Goal: Transaction & Acquisition: Purchase product/service

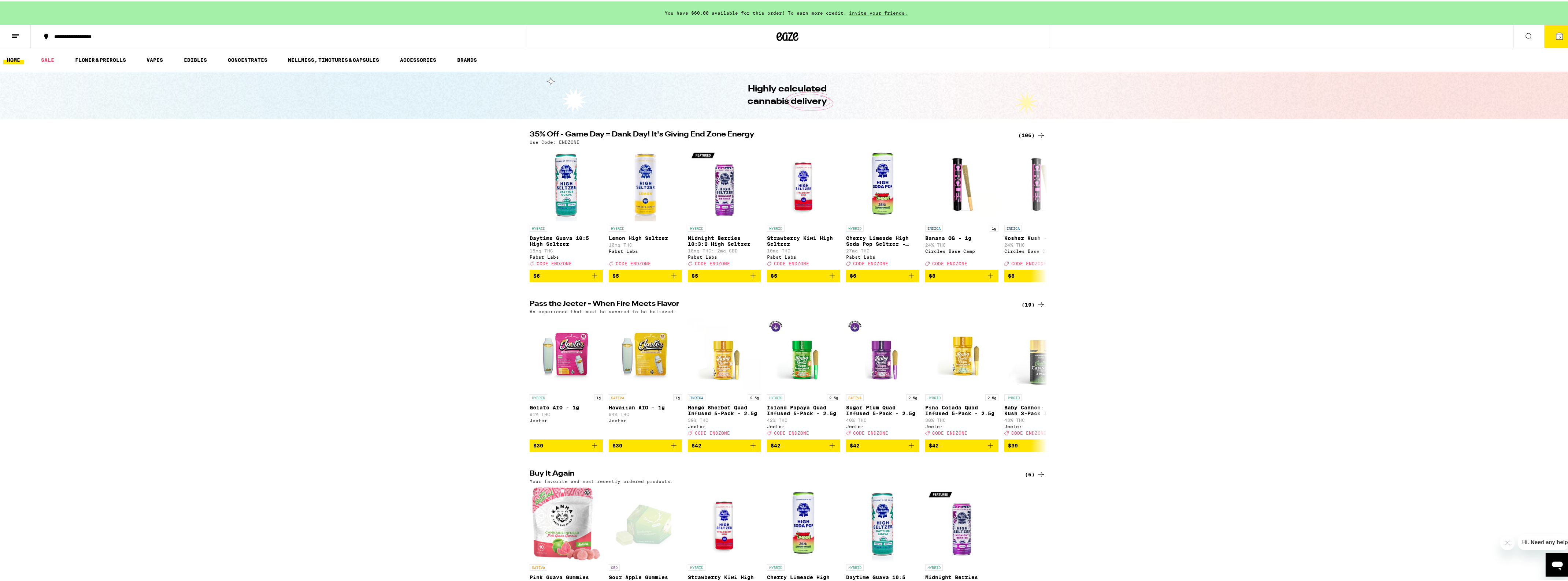
click at [1555, 31] on icon at bounding box center [1559, 35] width 9 height 9
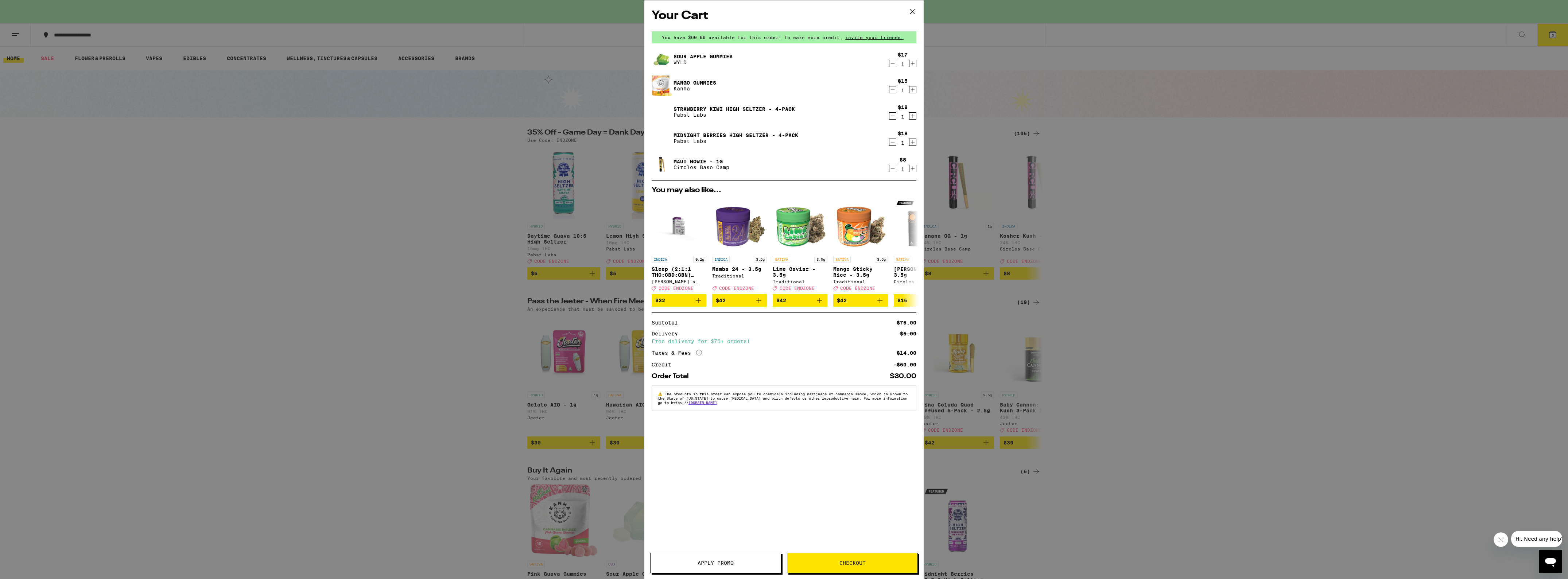
click at [743, 562] on span "Apply Promo" at bounding box center [716, 563] width 130 height 5
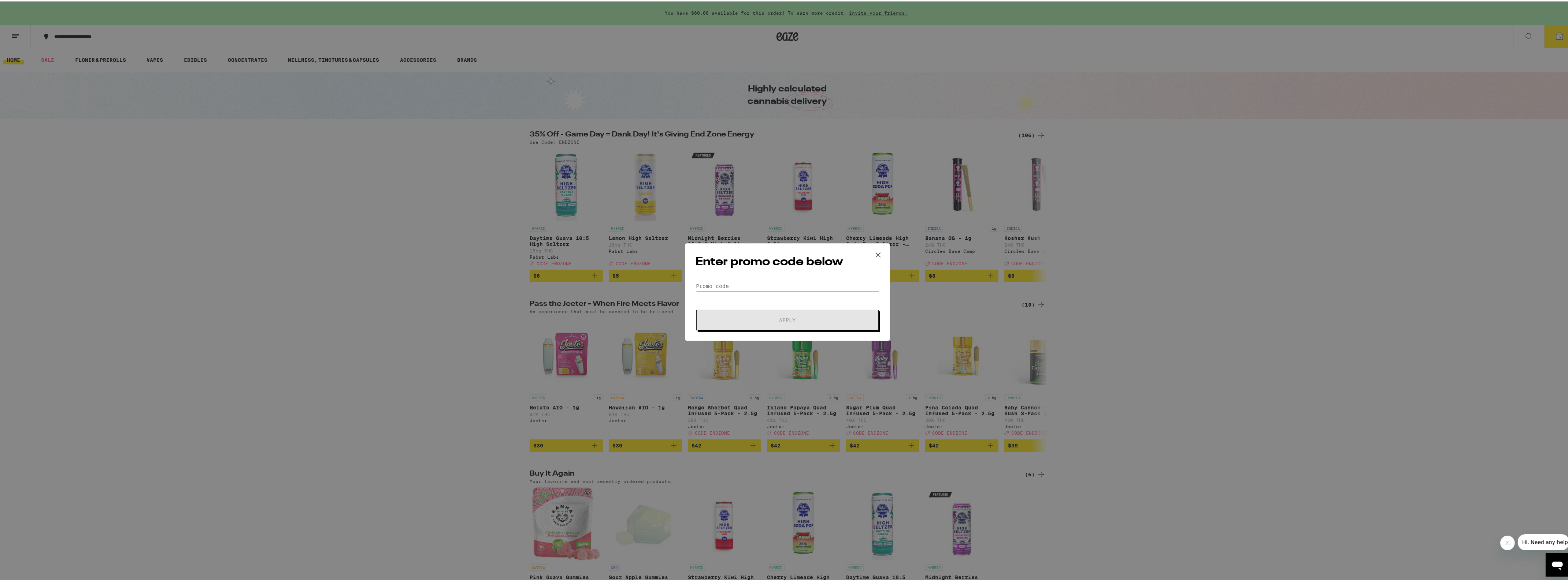
click at [753, 279] on input "Promo Code" at bounding box center [787, 285] width 184 height 11
type input "endzone"
click at [773, 321] on button "Apply" at bounding box center [787, 319] width 182 height 21
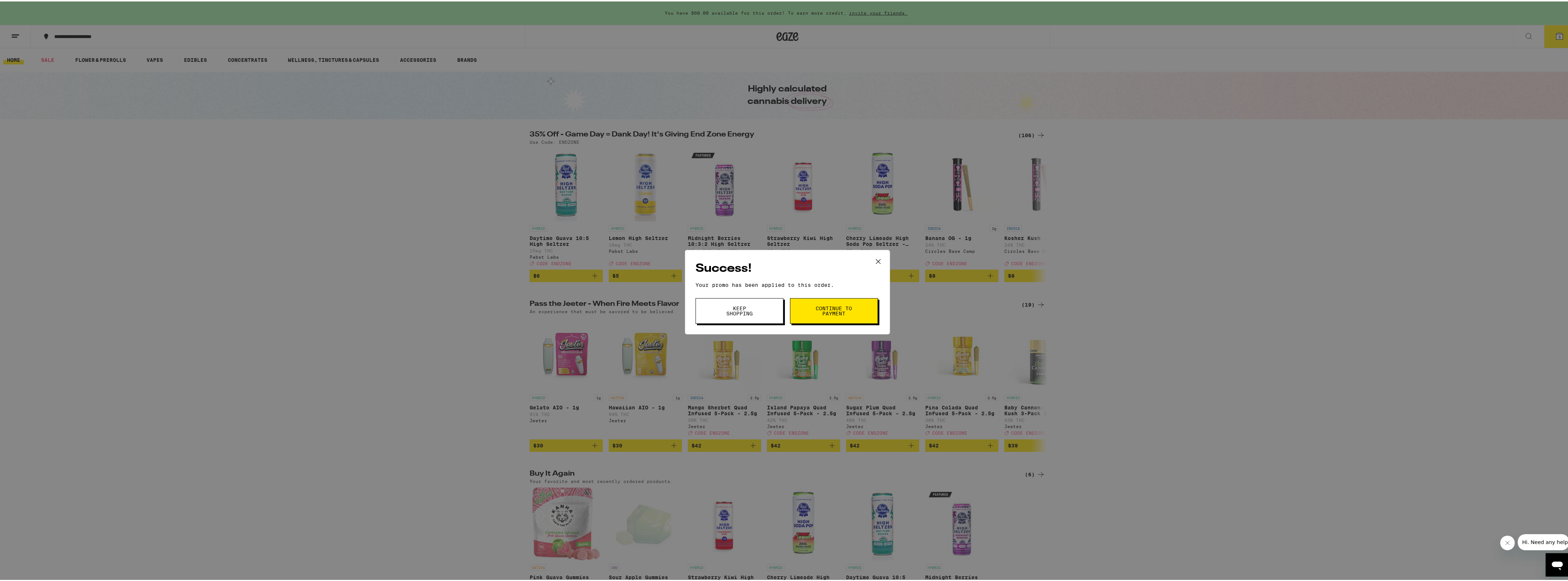
click at [841, 314] on span "Continue to payment" at bounding box center [834, 309] width 37 height 10
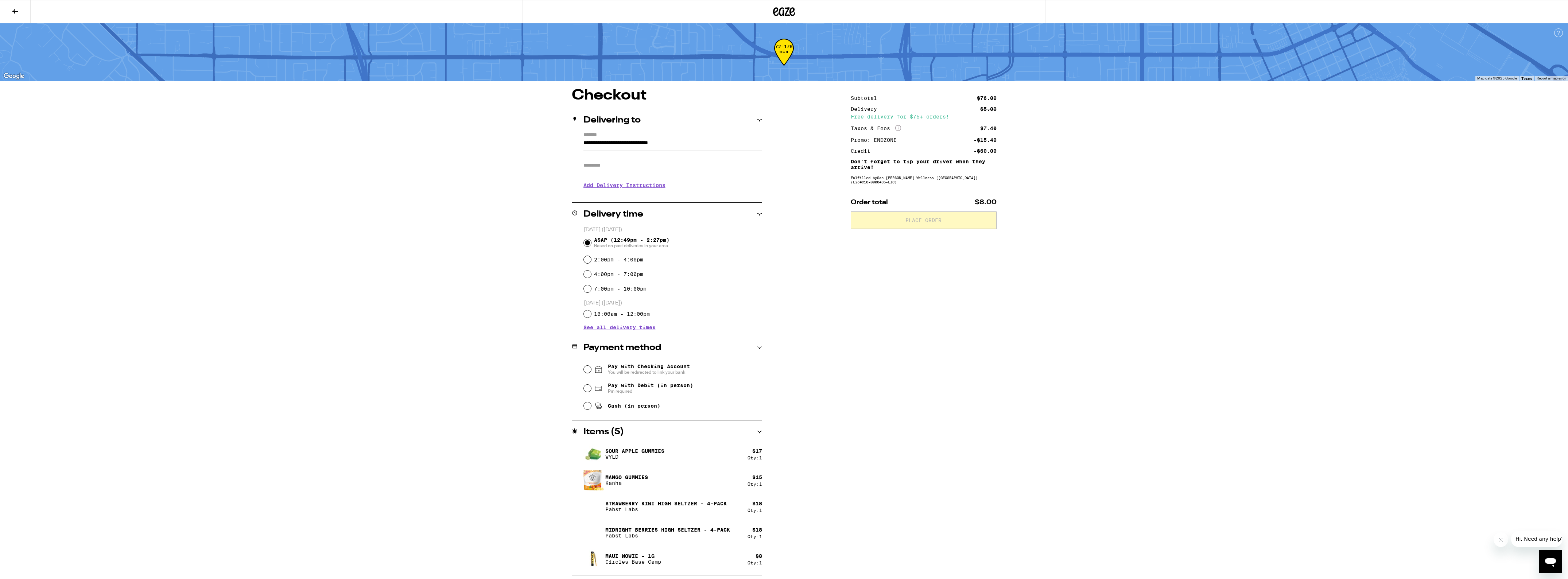
click at [1553, 233] on div "**********" at bounding box center [784, 287] width 1568 height 575
click at [791, 10] on icon at bounding box center [784, 12] width 22 height 13
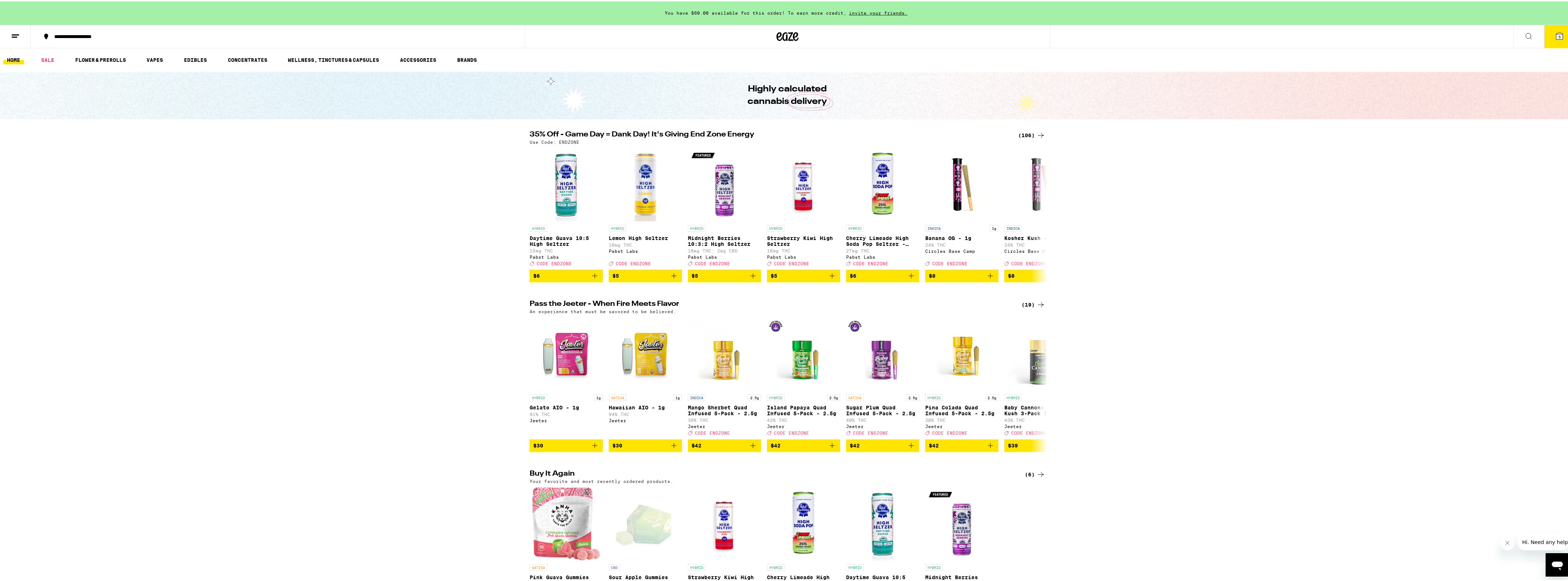
click at [745, 8] on div "You have $60.00 available for this order! To earn more credit, invite your frie…" at bounding box center [787, 12] width 1575 height 23
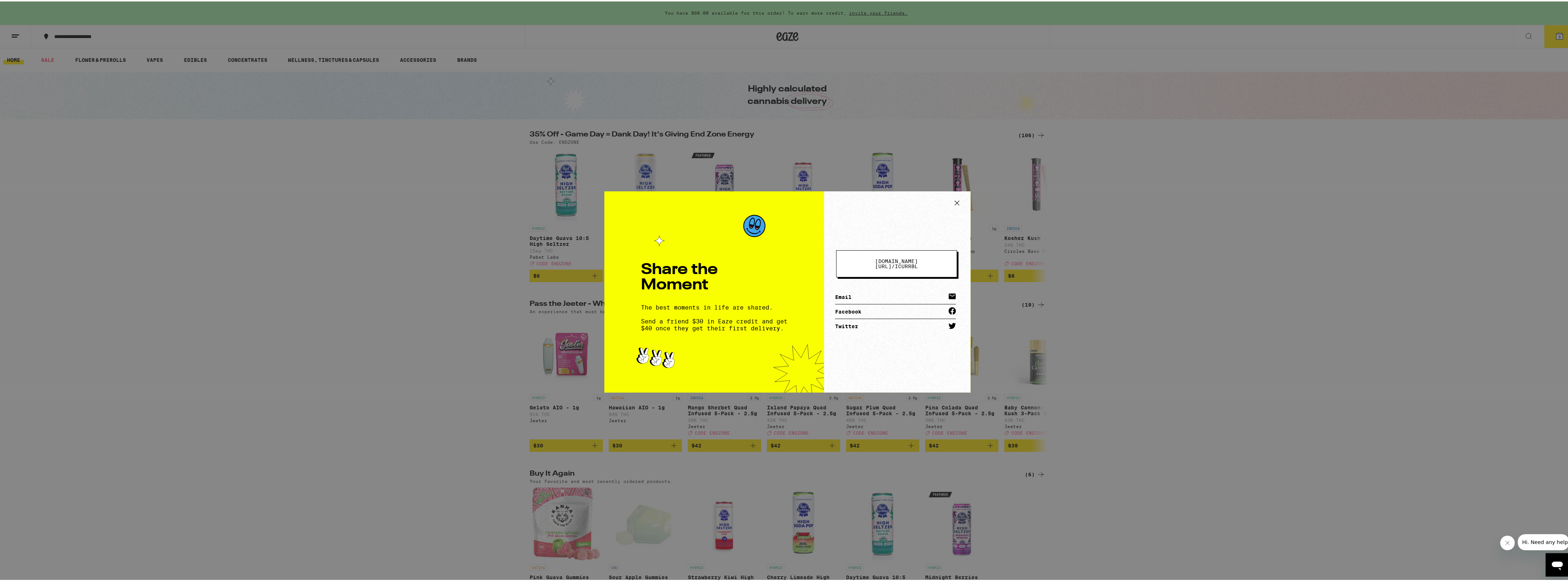
click at [955, 202] on icon at bounding box center [957, 201] width 4 height 4
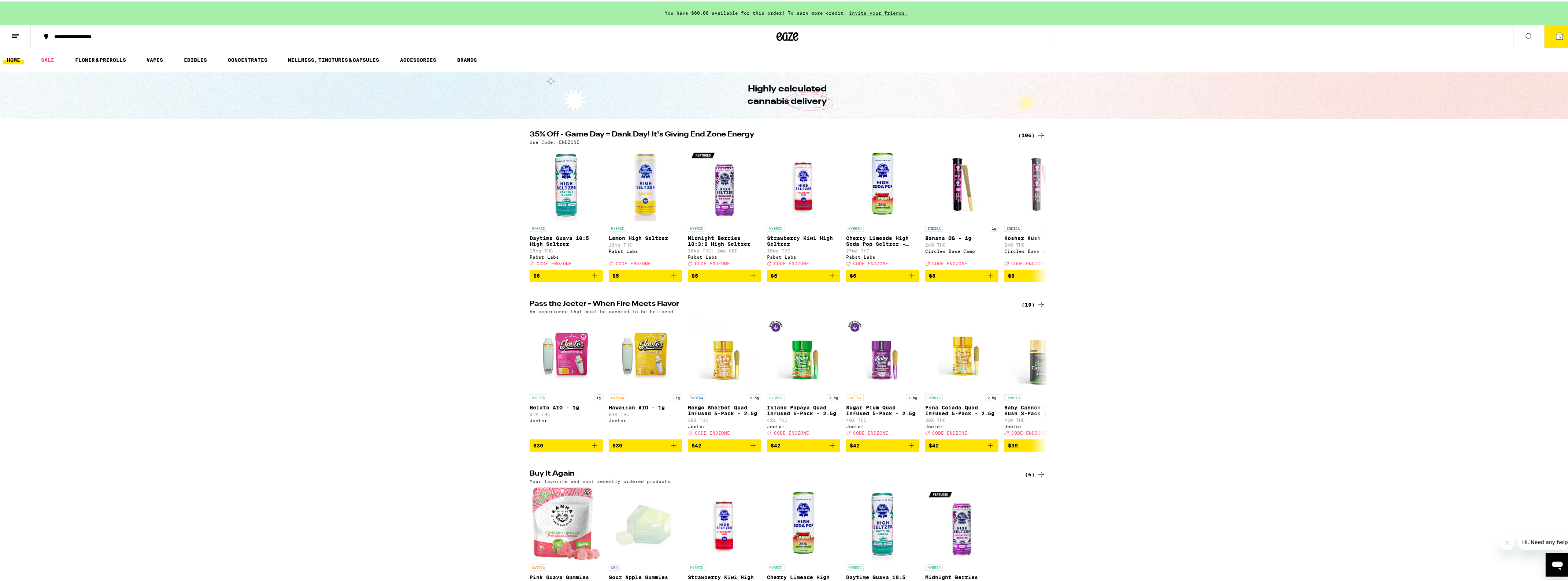
click at [15, 35] on line at bounding box center [14, 35] width 6 height 0
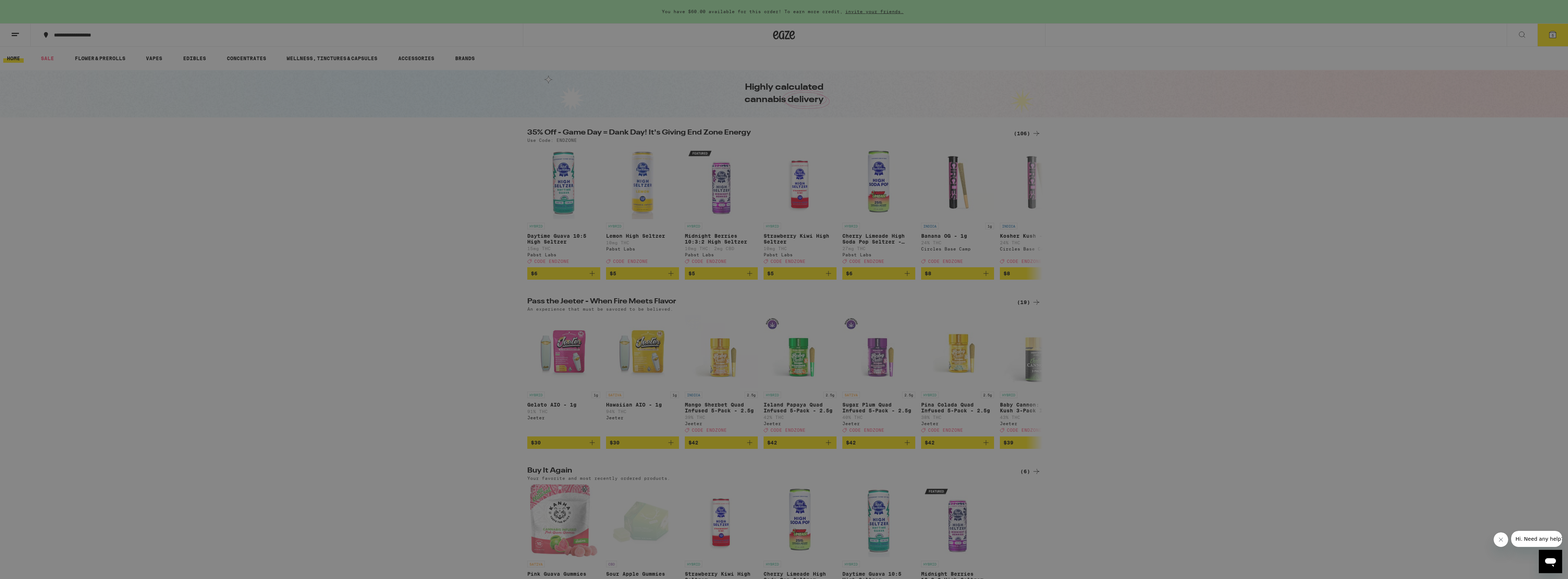
click at [71, 259] on link "Account" at bounding box center [101, 255] width 128 height 9
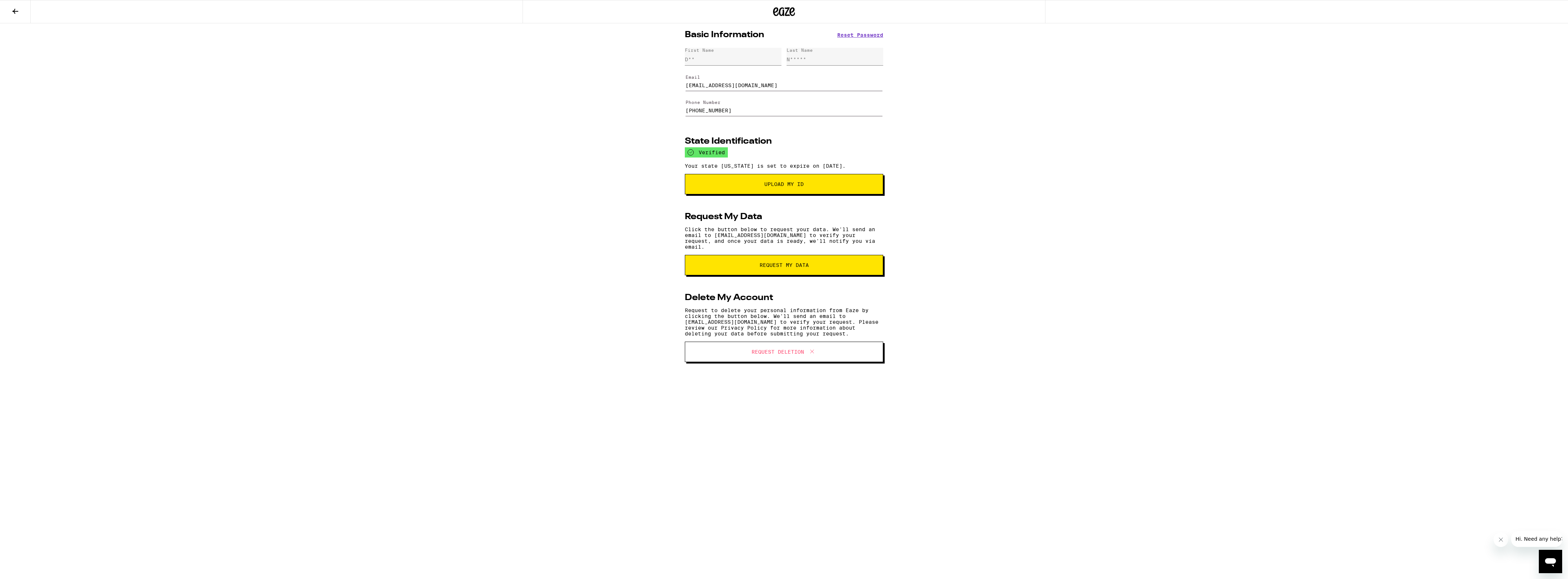
click at [19, 12] on icon at bounding box center [15, 11] width 9 height 9
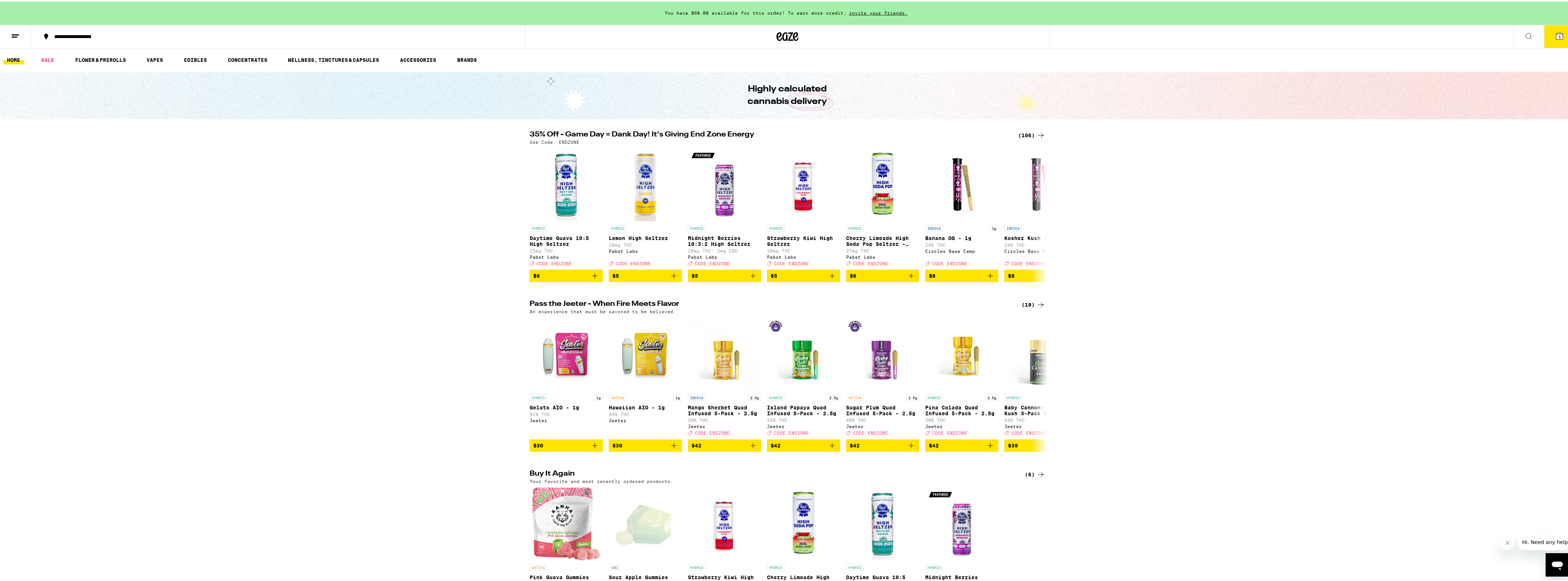
click at [15, 32] on icon at bounding box center [15, 35] width 9 height 9
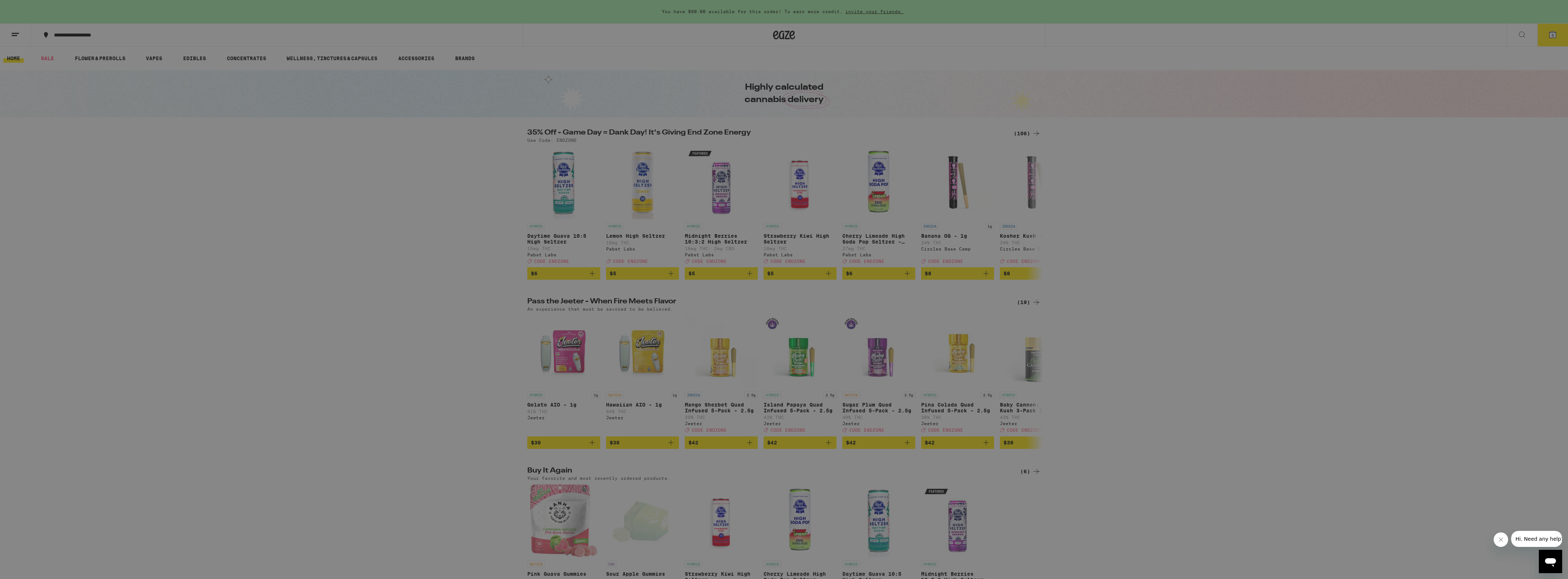
click at [58, 63] on div "Sale" at bounding box center [50, 64] width 26 height 9
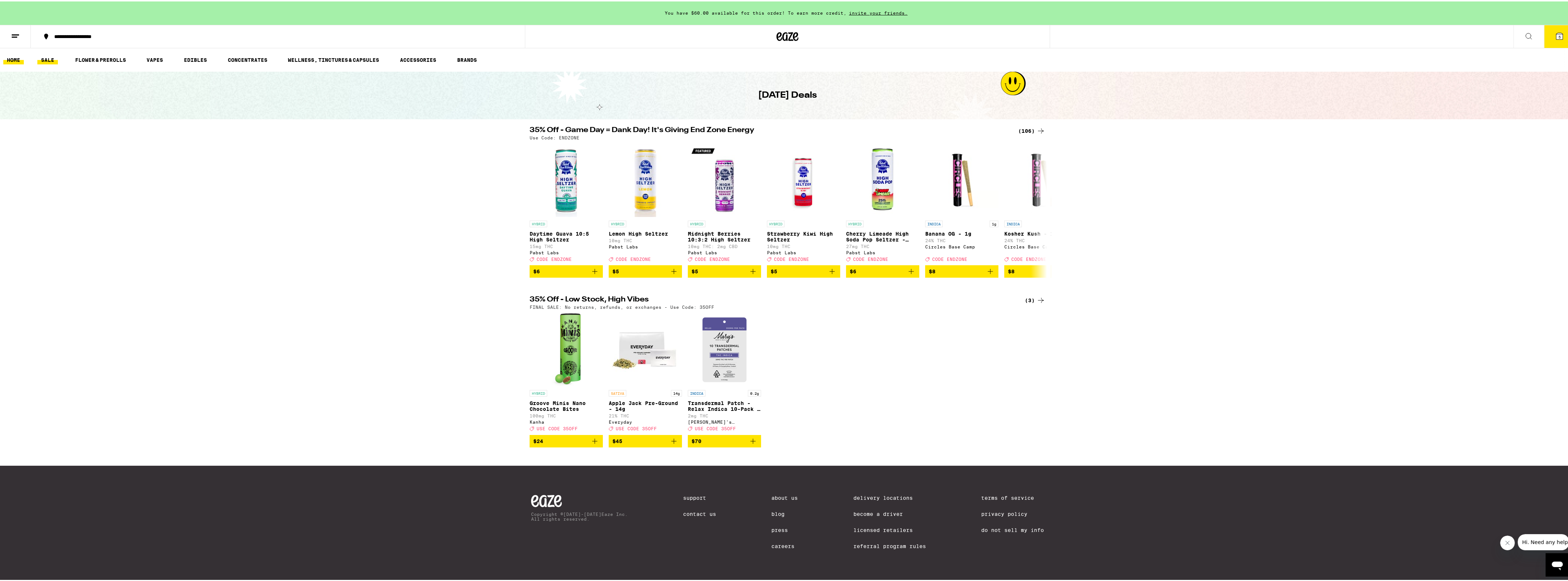
click at [16, 59] on link "HOME" at bounding box center [13, 59] width 21 height 9
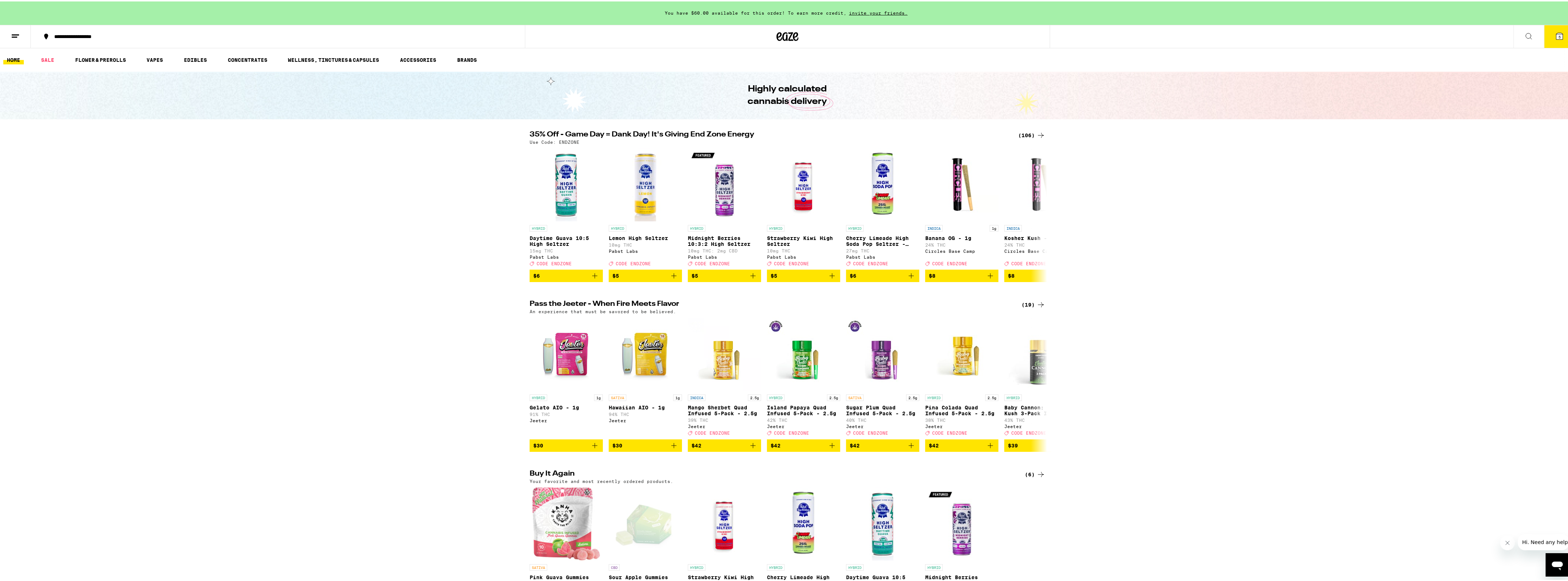
click at [1557, 33] on button "5" at bounding box center [1559, 35] width 31 height 23
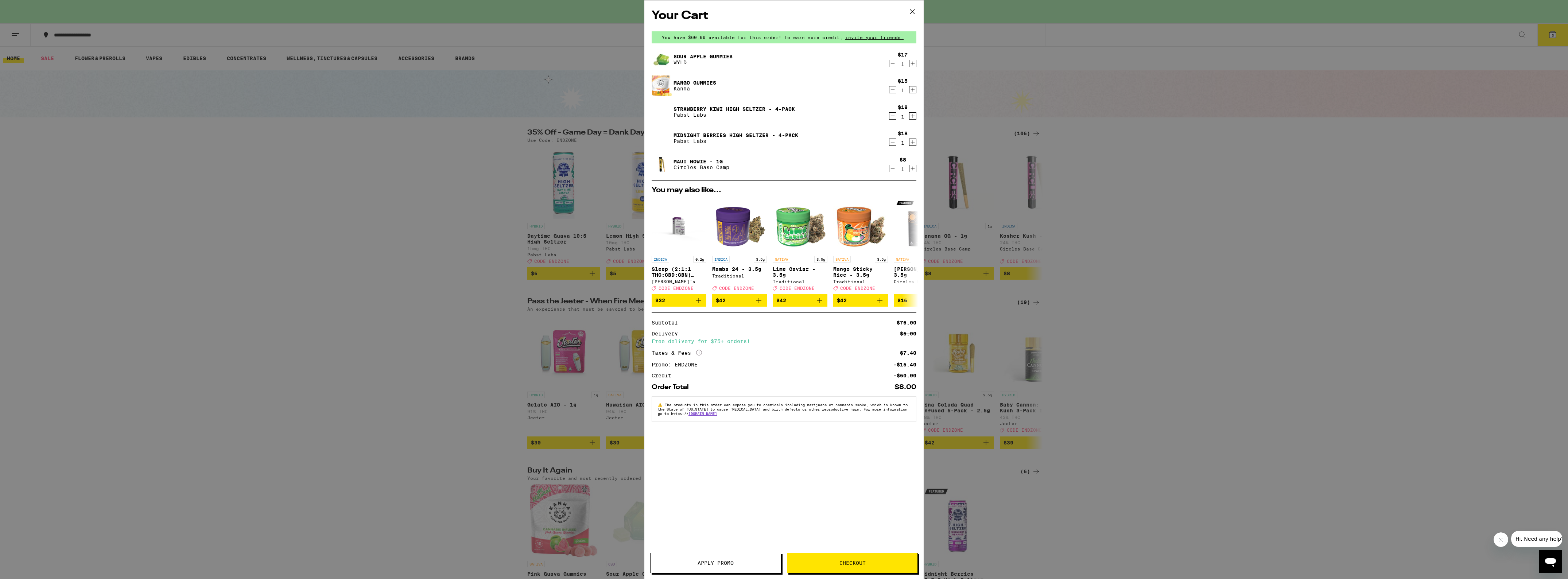
click at [405, 181] on div "Your Cart You have $60.00 available for this order! To earn more credit, invite…" at bounding box center [784, 289] width 1568 height 579
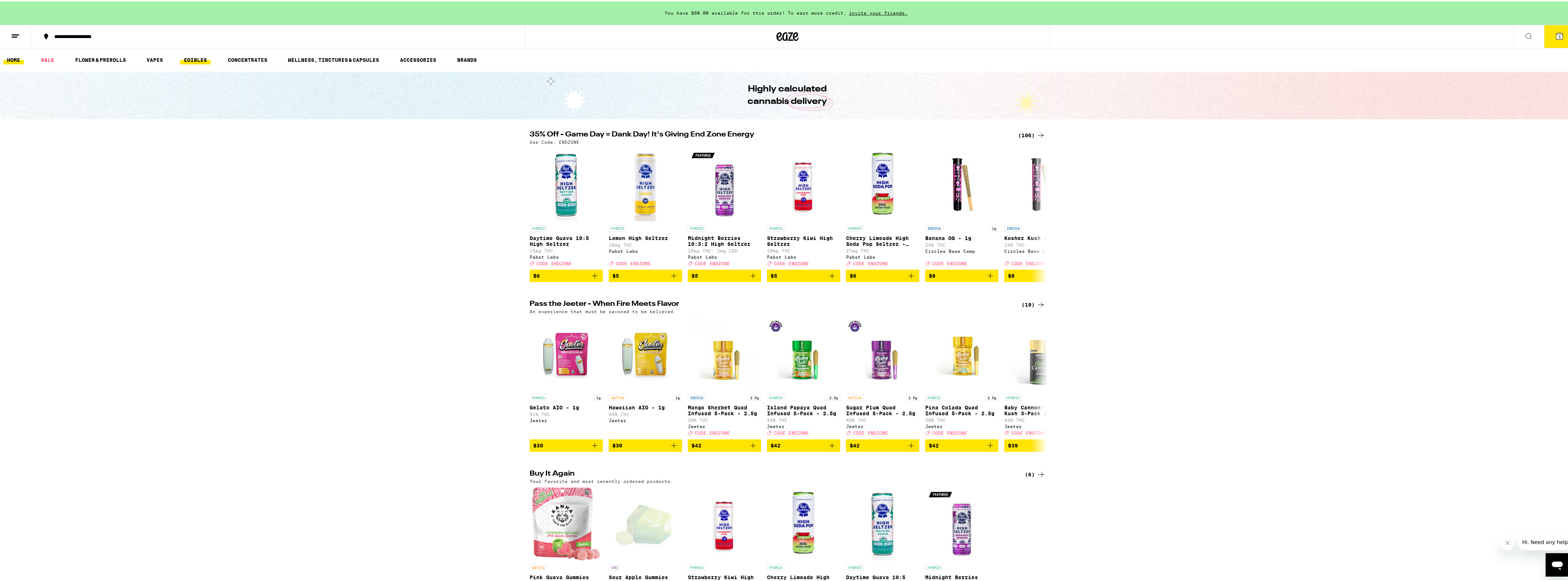
click at [196, 62] on link "EDIBLES" at bounding box center [196, 59] width 31 height 9
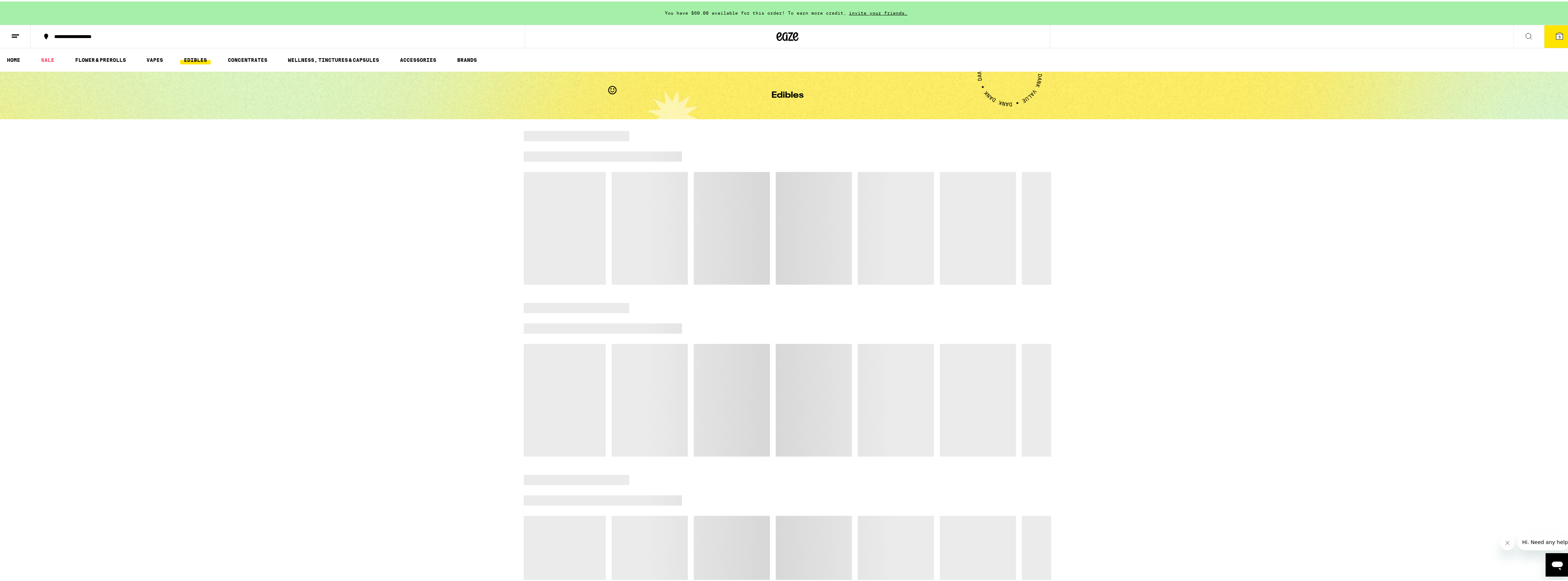
click at [197, 57] on link "EDIBLES" at bounding box center [196, 59] width 31 height 9
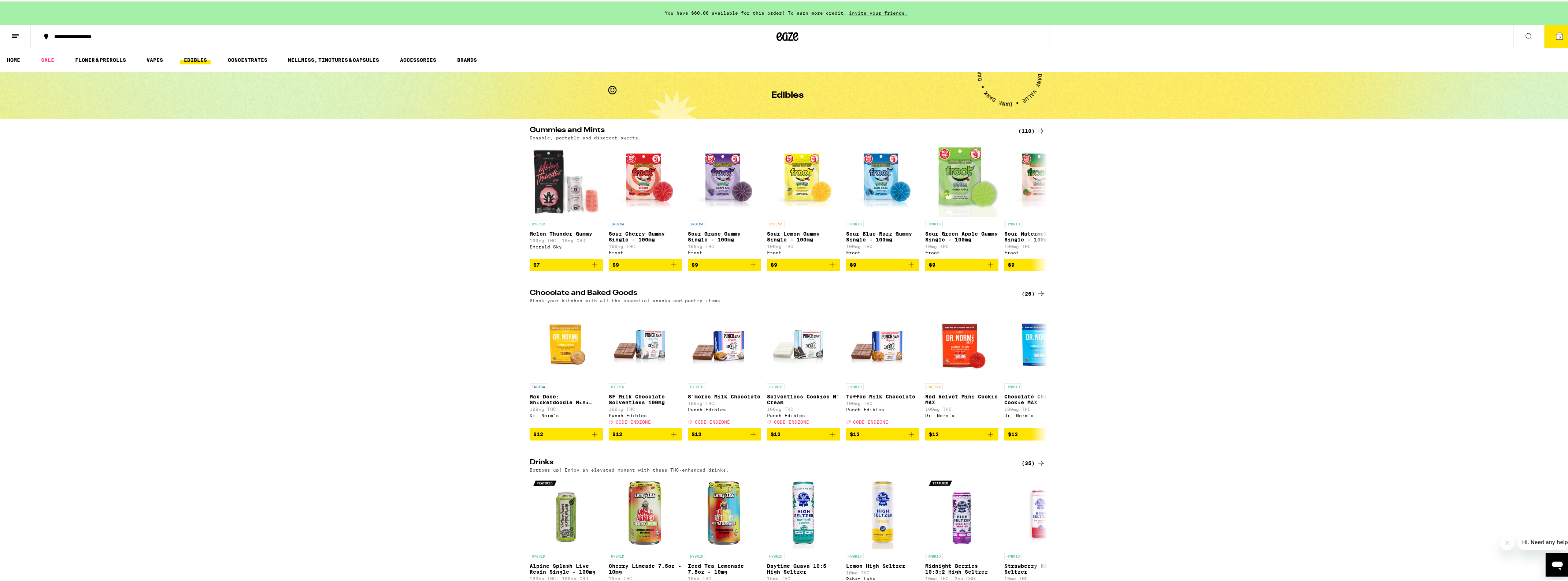
click at [1031, 129] on div "(110)" at bounding box center [1031, 130] width 27 height 9
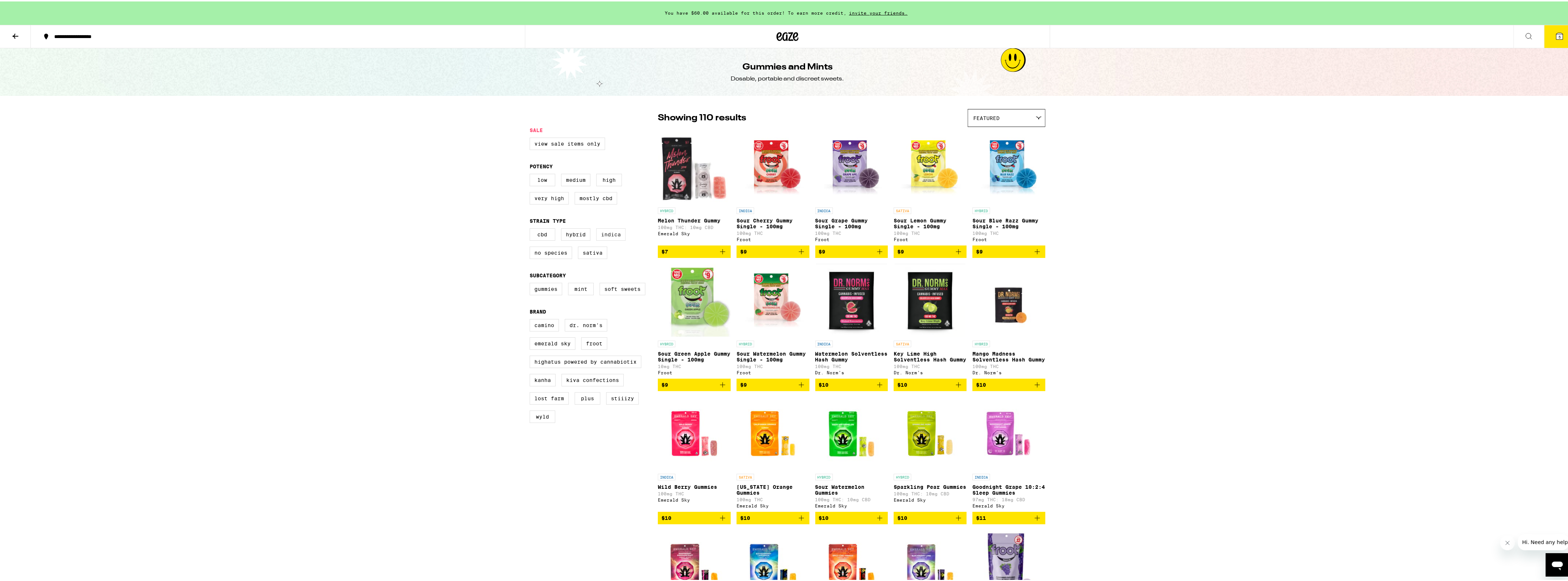
click at [605, 235] on label "Indica" at bounding box center [611, 233] width 29 height 12
click at [531, 228] on input "Indica" at bounding box center [531, 228] width 1 height 1
checkbox input "true"
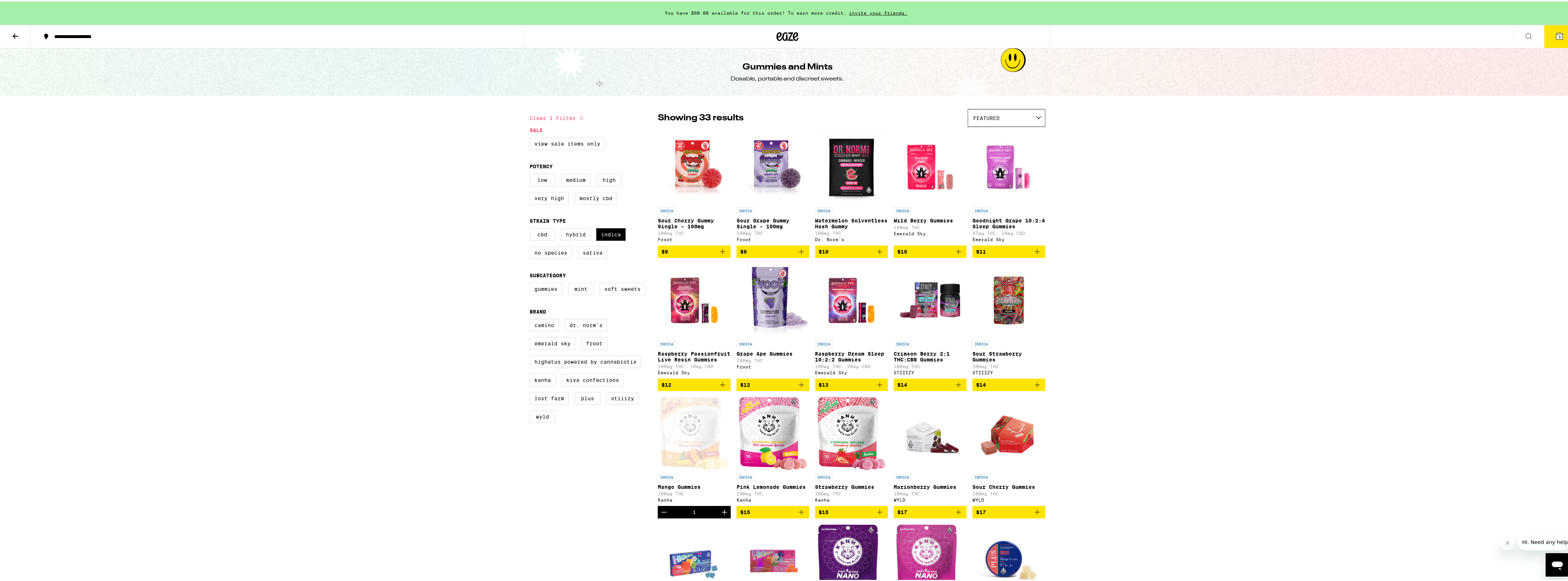
click at [955, 255] on icon "Add to bag" at bounding box center [959, 250] width 9 height 9
click at [596, 258] on label "Sativa" at bounding box center [592, 251] width 29 height 12
click at [531, 228] on input "Sativa" at bounding box center [531, 228] width 1 height 1
checkbox input "true"
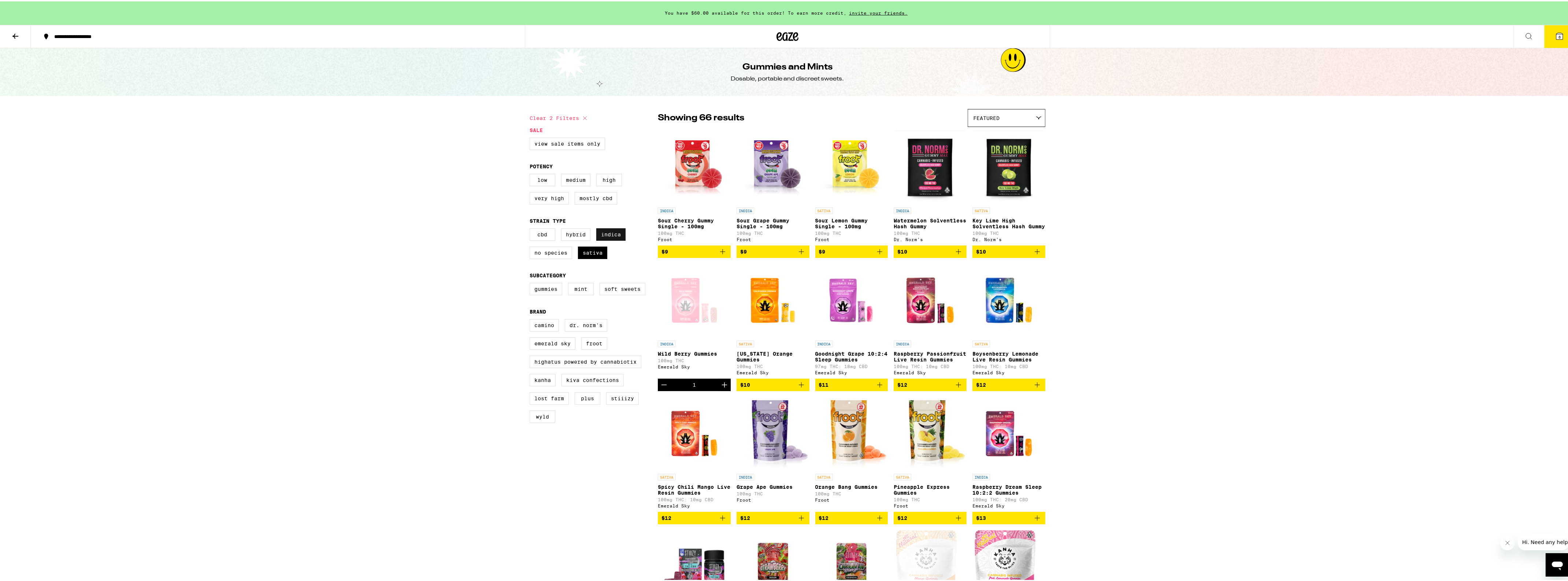
click at [614, 239] on label "Indica" at bounding box center [611, 233] width 29 height 12
click at [531, 228] on input "Indica" at bounding box center [531, 228] width 1 height 1
checkbox input "false"
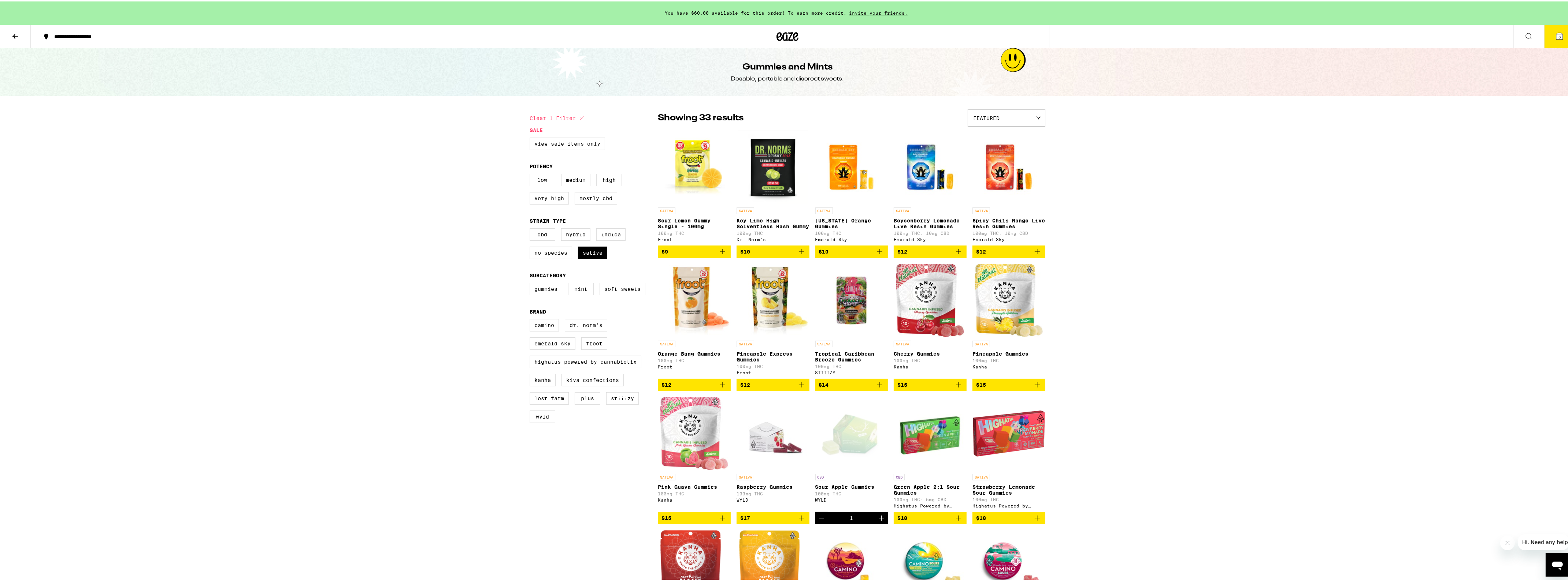
click at [718, 521] on icon "Add to bag" at bounding box center [723, 517] width 9 height 9
click at [1555, 31] on icon at bounding box center [1559, 35] width 9 height 9
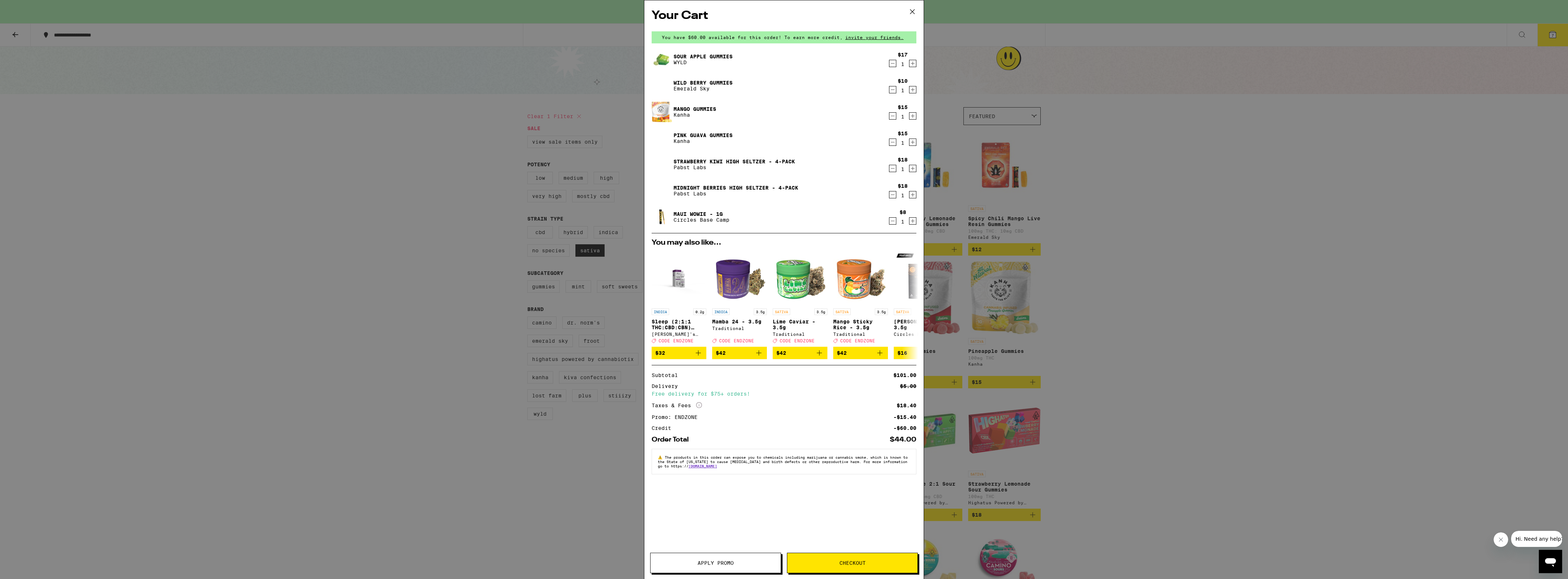
click at [861, 568] on button "Checkout" at bounding box center [852, 563] width 131 height 21
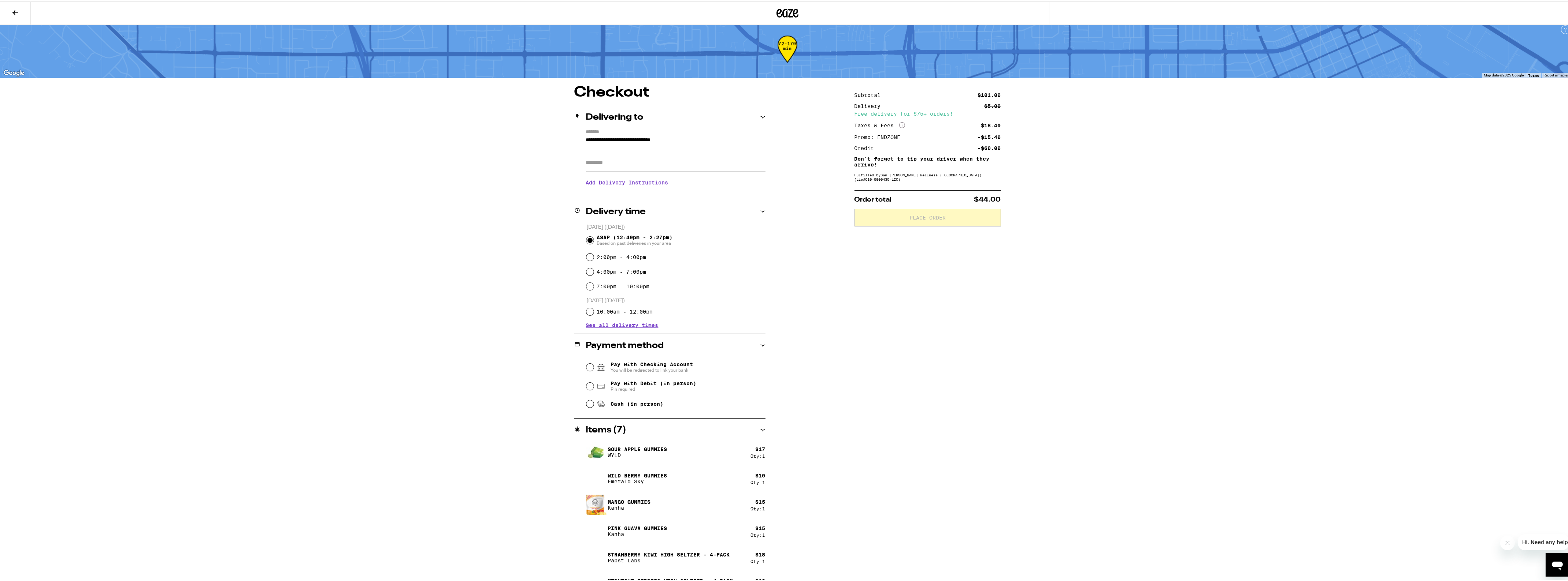
scroll to position [3, 0]
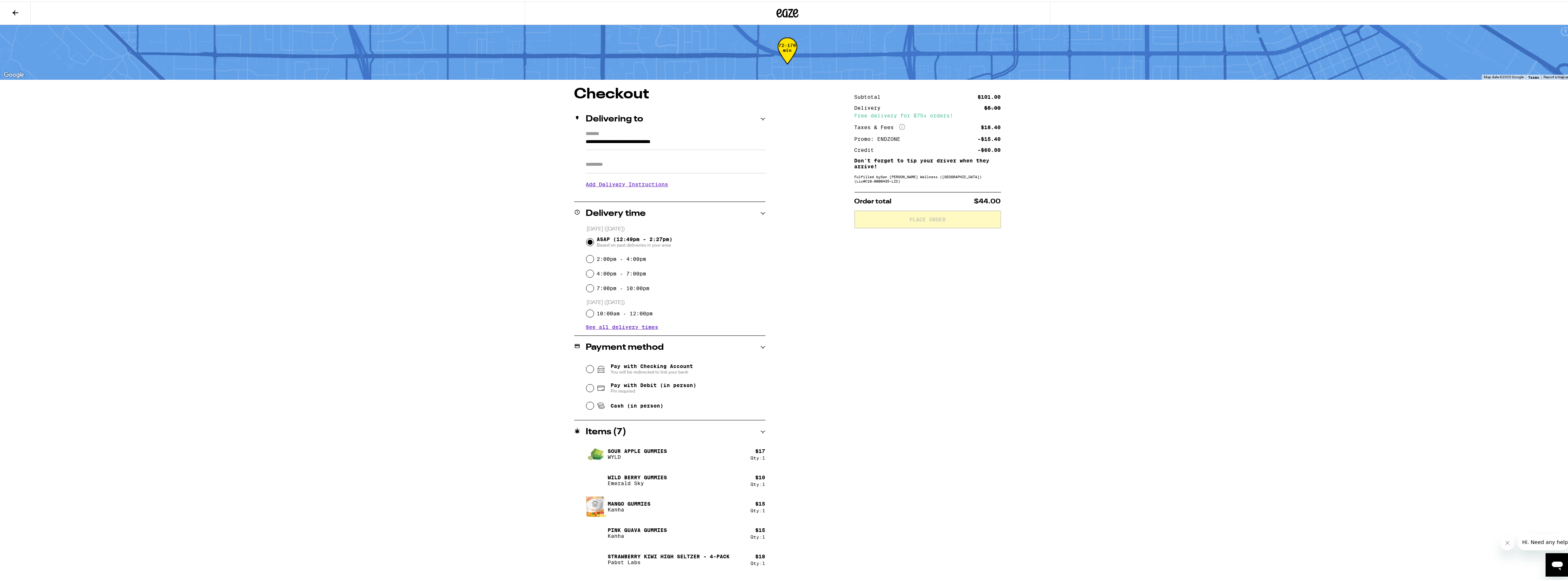
click at [823, 444] on div "**********" at bounding box center [787, 356] width 528 height 542
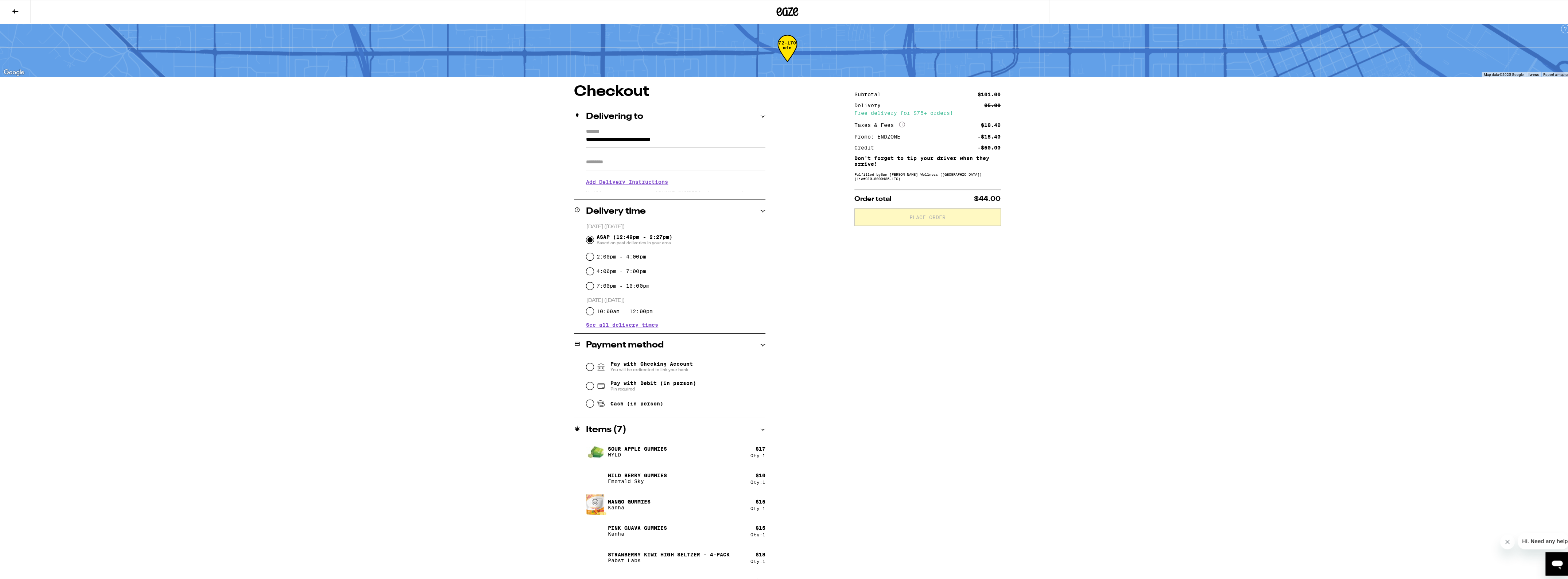
scroll to position [0, 0]
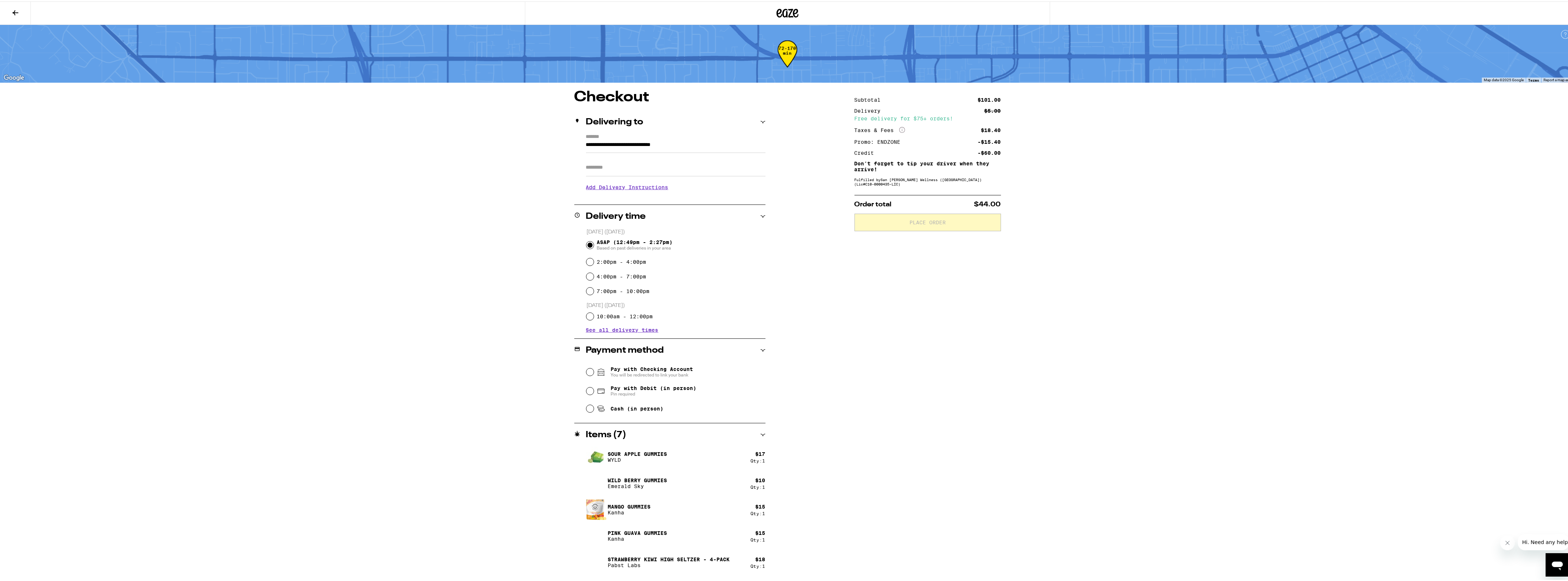
click at [14, 12] on icon at bounding box center [15, 11] width 6 height 5
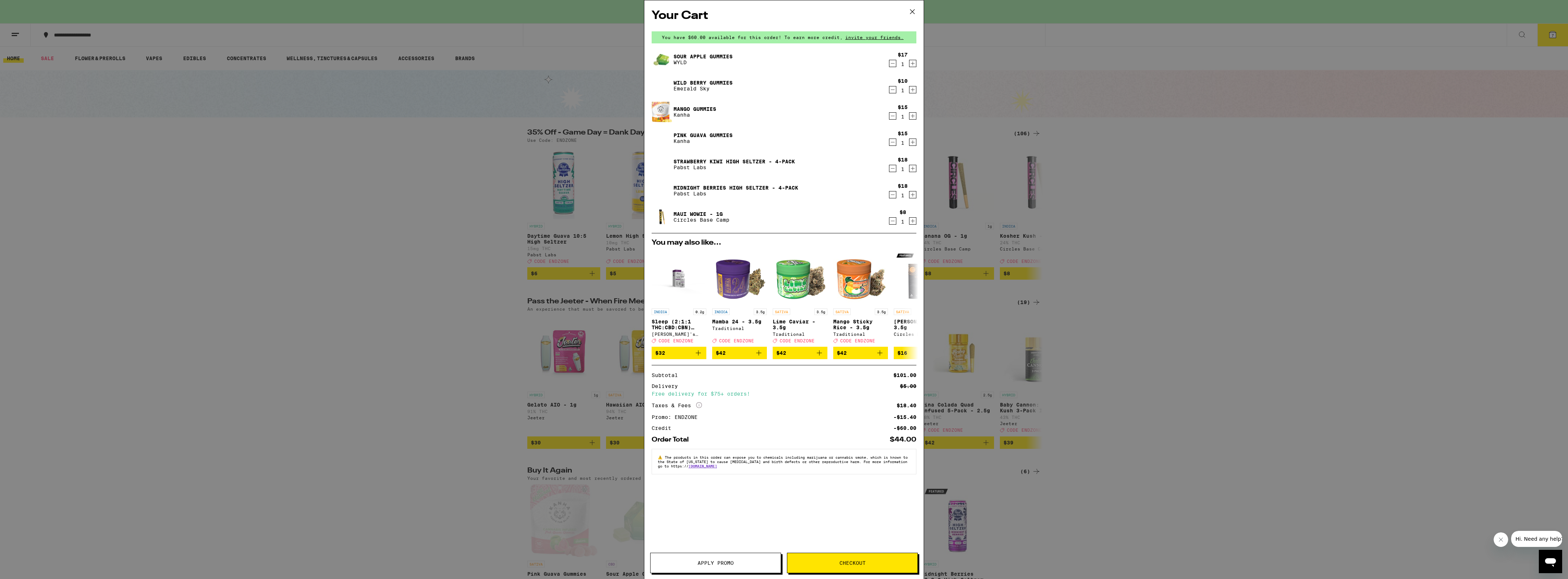
click at [895, 88] on icon "Decrement" at bounding box center [892, 89] width 7 height 9
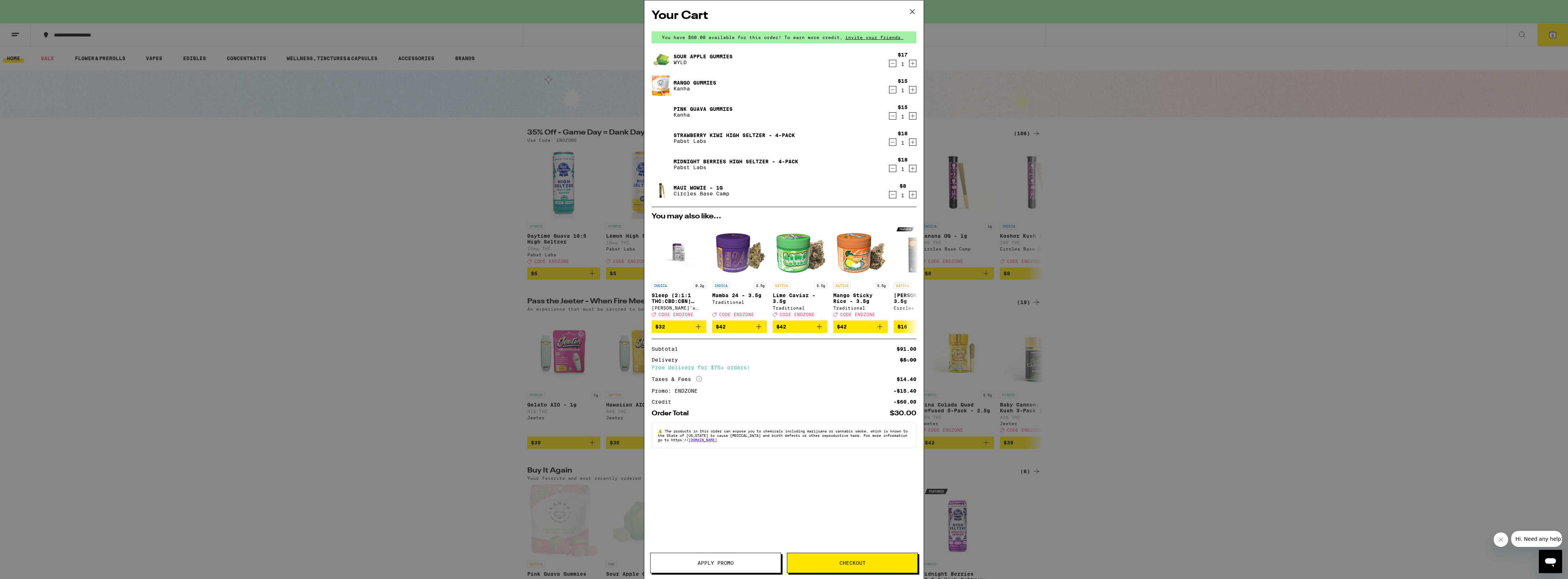
click at [892, 115] on icon "Decrement" at bounding box center [892, 116] width 7 height 9
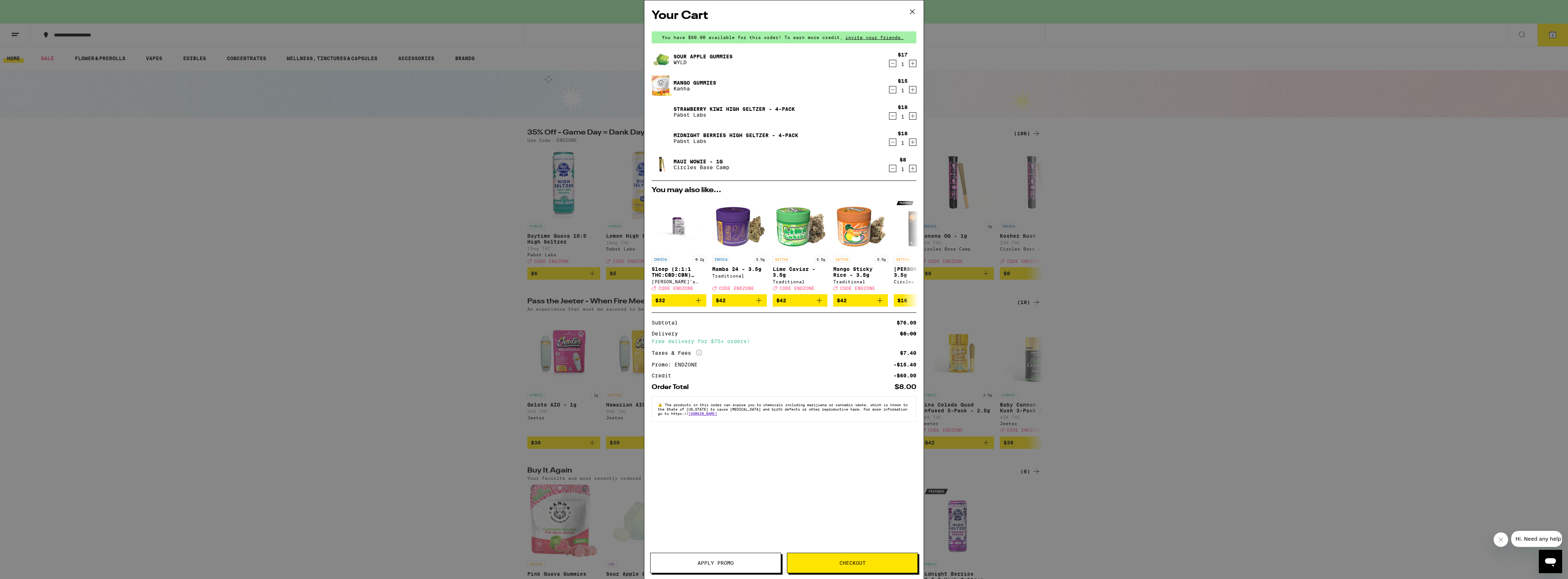
click at [859, 564] on span "Checkout" at bounding box center [852, 563] width 26 height 5
